Goal: Information Seeking & Learning: Learn about a topic

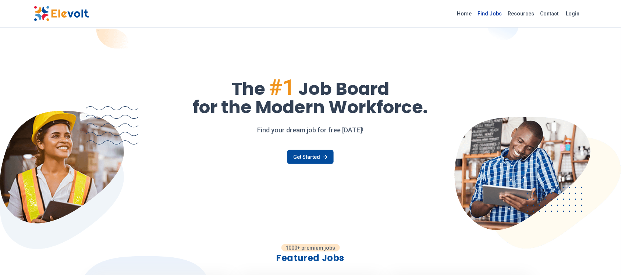
click at [494, 14] on link "Find Jobs" at bounding box center [490, 14] width 30 height 12
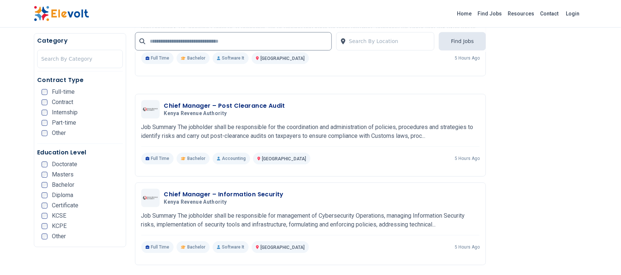
scroll to position [1379, 0]
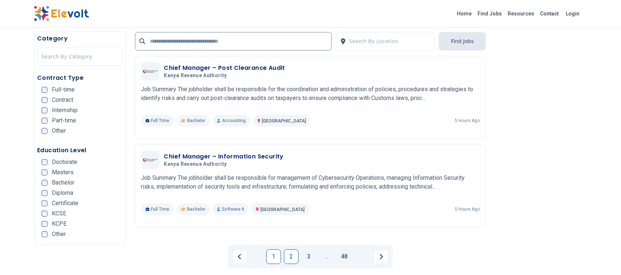
click at [294, 249] on link "2" at bounding box center [291, 256] width 15 height 15
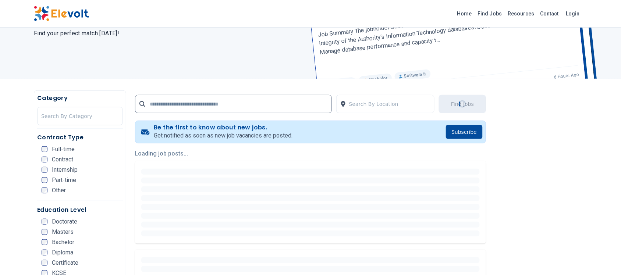
scroll to position [0, 0]
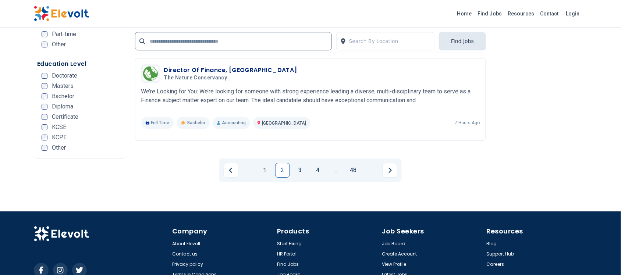
scroll to position [1470, 0]
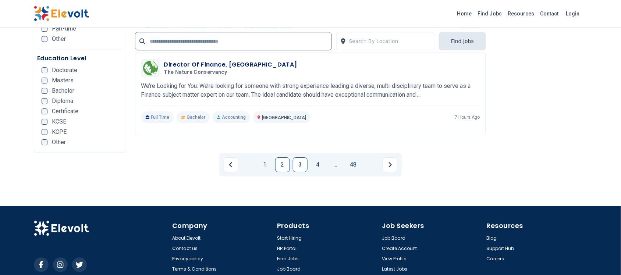
click at [302, 164] on link "3" at bounding box center [300, 164] width 15 height 15
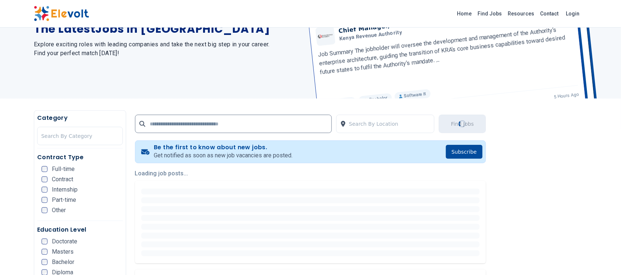
scroll to position [0, 0]
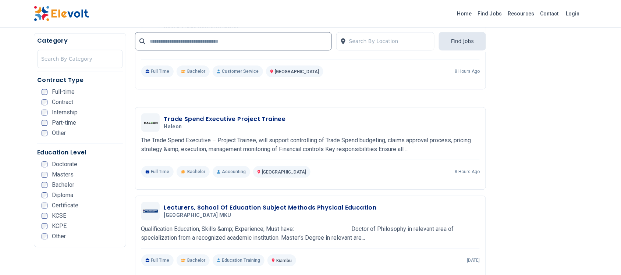
scroll to position [1379, 0]
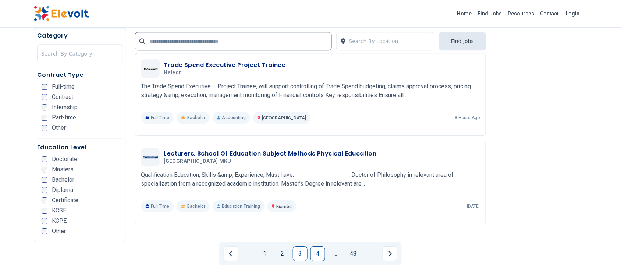
click at [320, 252] on link "4" at bounding box center [317, 253] width 15 height 15
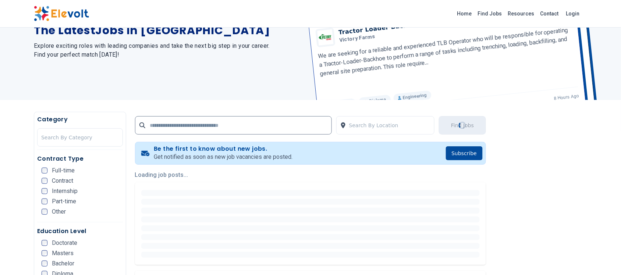
scroll to position [0, 0]
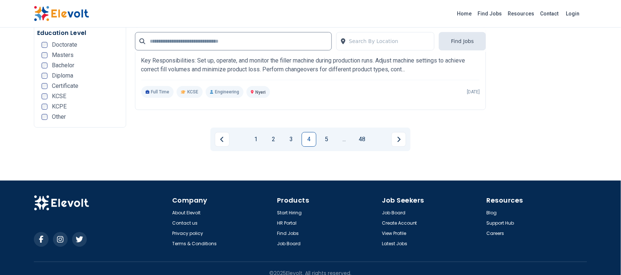
scroll to position [1505, 0]
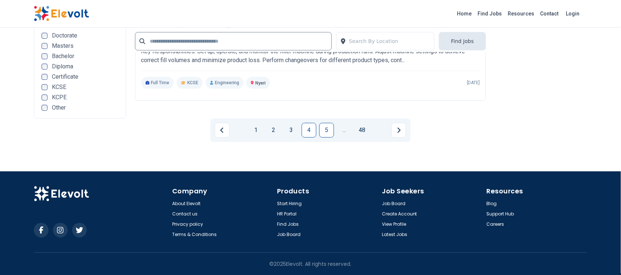
click at [328, 133] on link "5" at bounding box center [326, 130] width 15 height 15
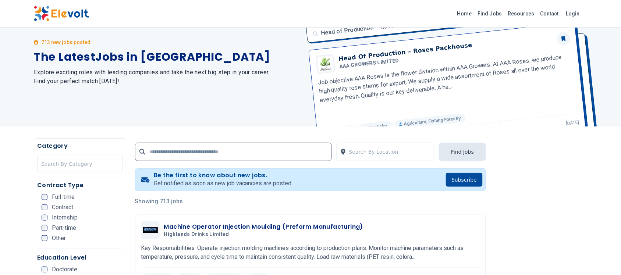
scroll to position [91, 0]
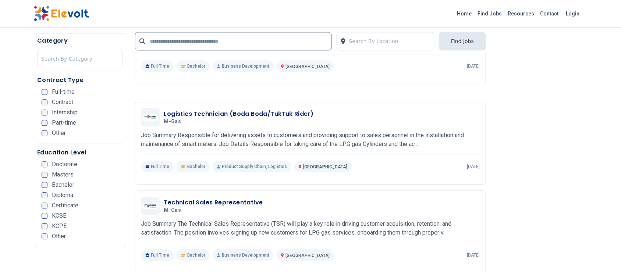
scroll to position [1502, 0]
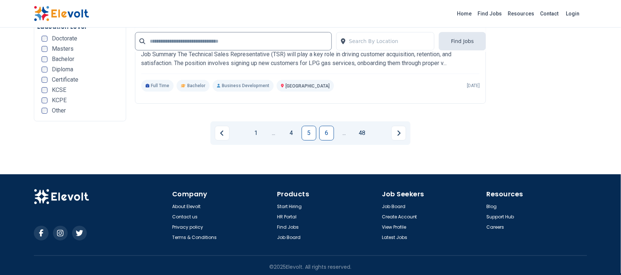
click at [322, 134] on link "6" at bounding box center [326, 133] width 15 height 15
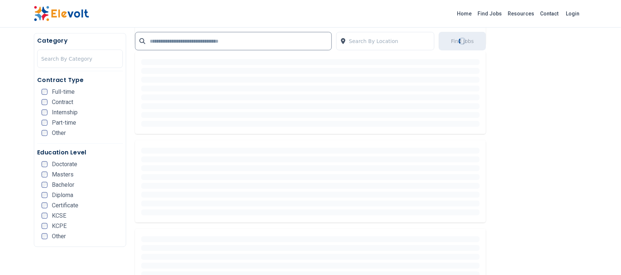
scroll to position [590, 0]
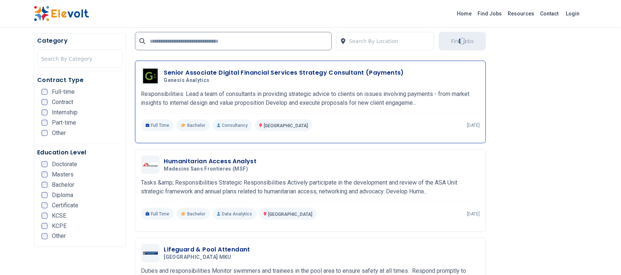
scroll to position [230, 0]
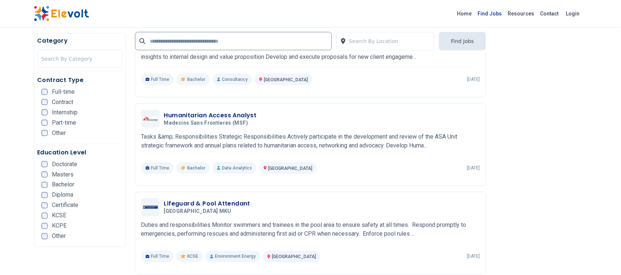
click at [496, 9] on link "Find Jobs" at bounding box center [490, 14] width 30 height 12
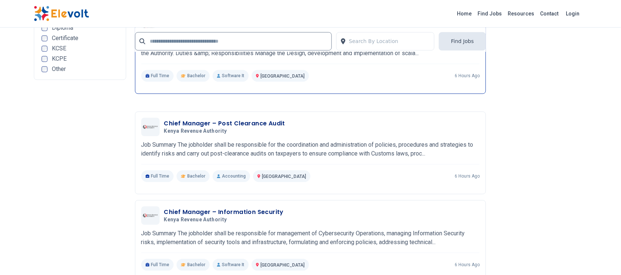
scroll to position [1364, 0]
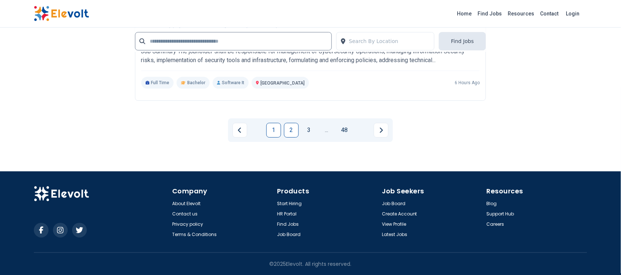
click at [295, 132] on link "2" at bounding box center [291, 130] width 15 height 15
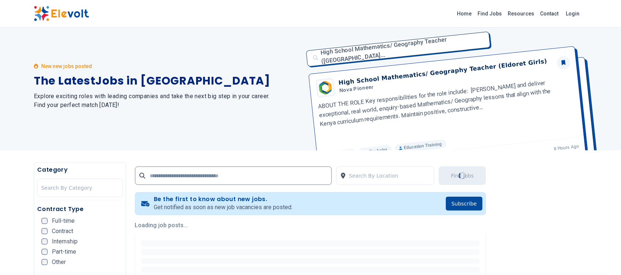
scroll to position [0, 0]
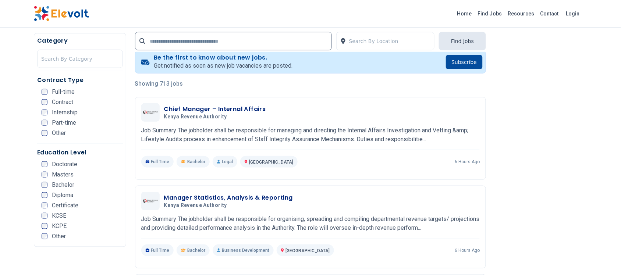
scroll to position [322, 0]
